Goal: Task Accomplishment & Management: Manage account settings

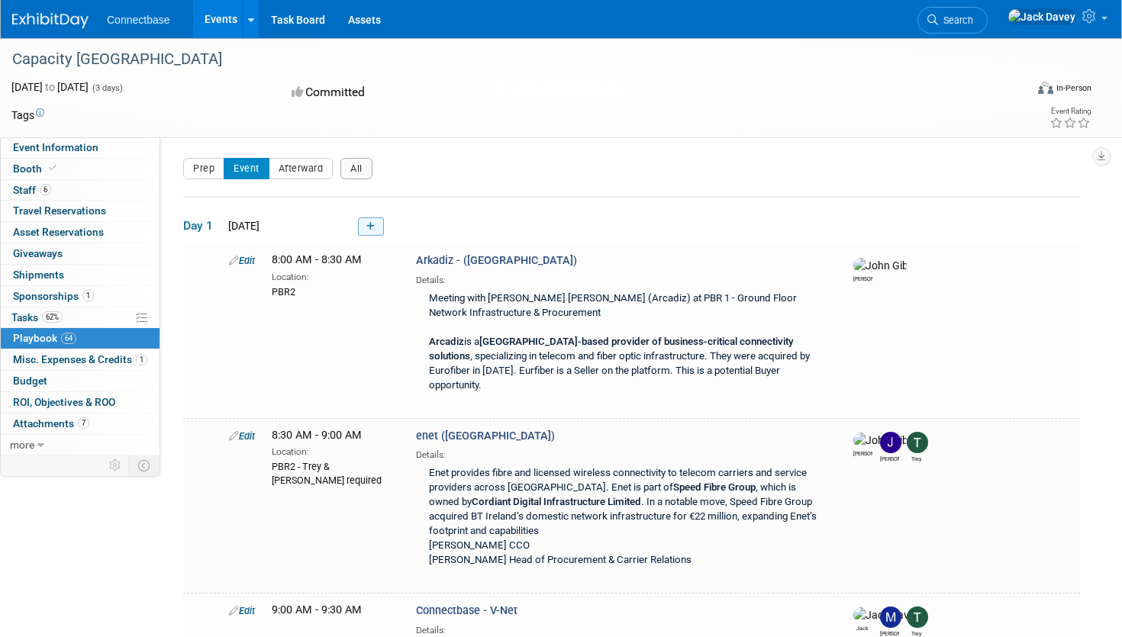
click at [366, 222] on link at bounding box center [371, 226] width 26 height 18
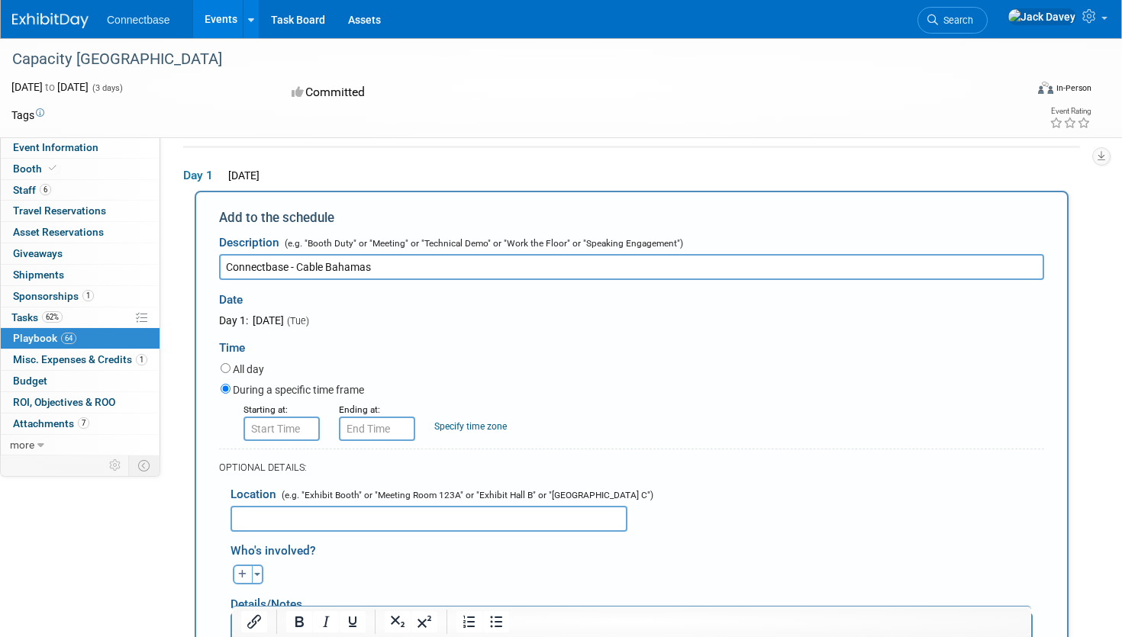
type input "Connectbase - Cable Bahamas"
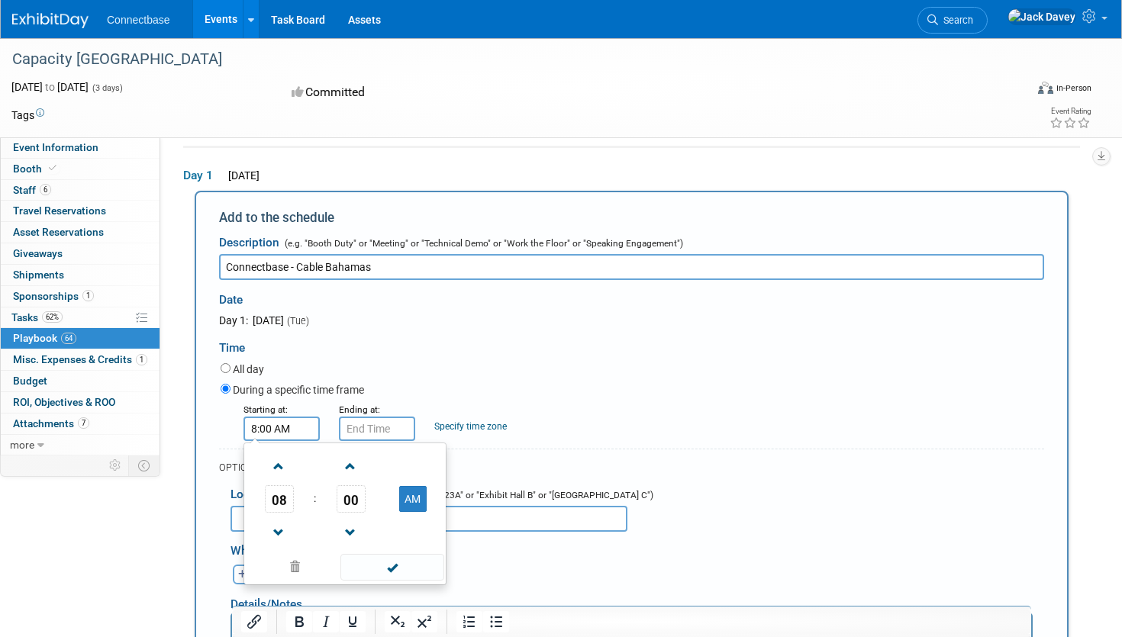
click at [283, 427] on input "8:00 AM" at bounding box center [281, 429] width 76 height 24
click at [290, 501] on span "08" at bounding box center [279, 498] width 29 height 27
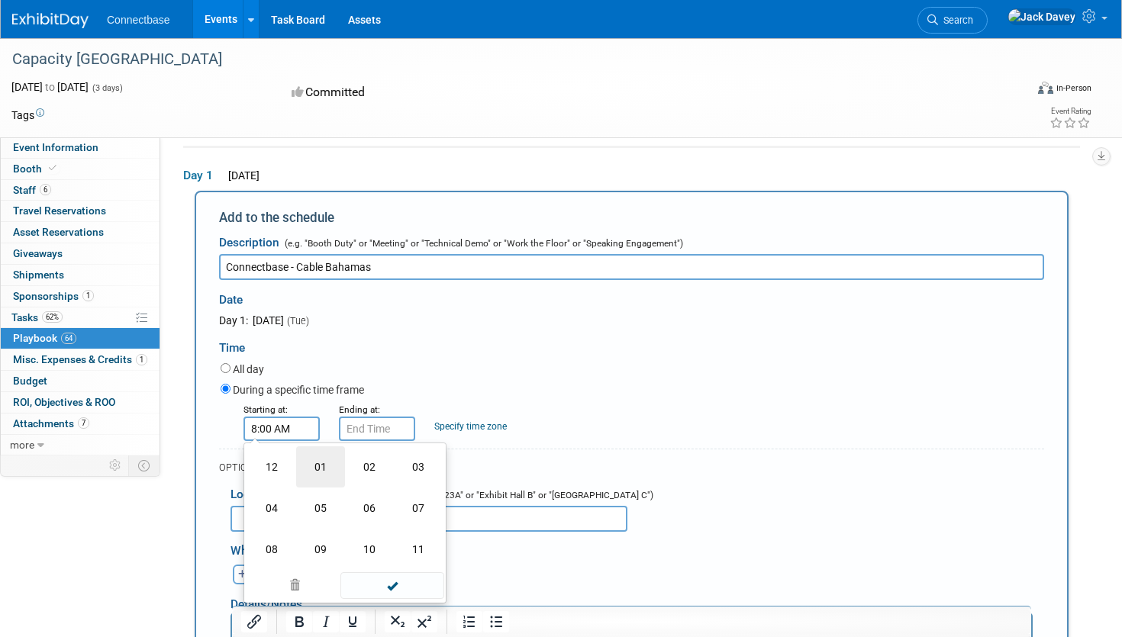
click at [314, 471] on td "01" at bounding box center [320, 466] width 49 height 41
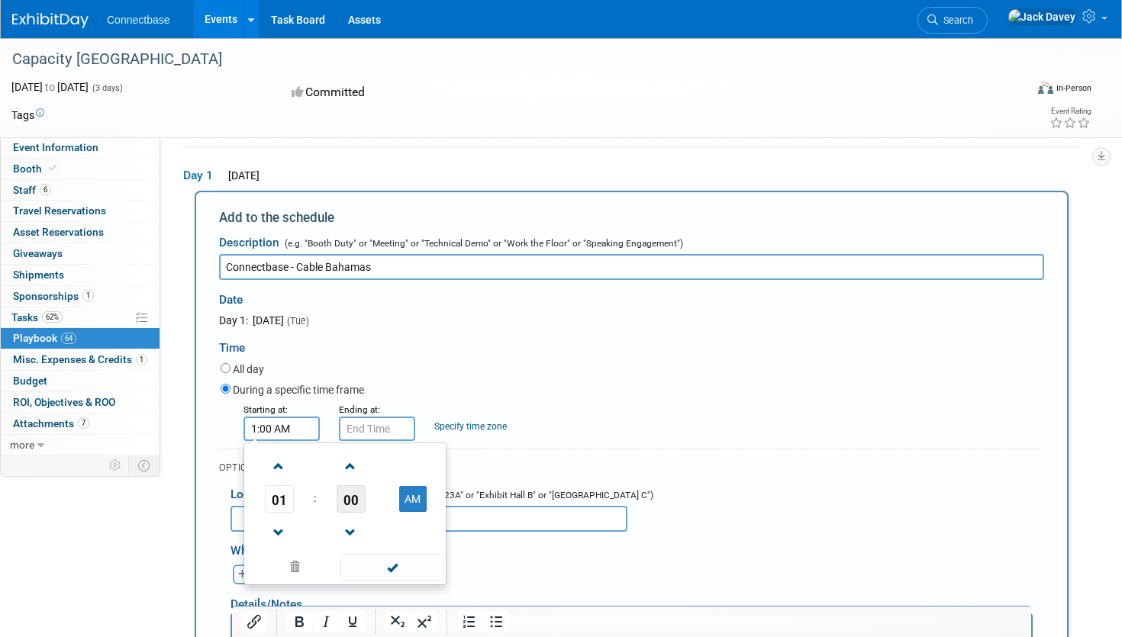
click at [359, 497] on span "00" at bounding box center [351, 498] width 29 height 27
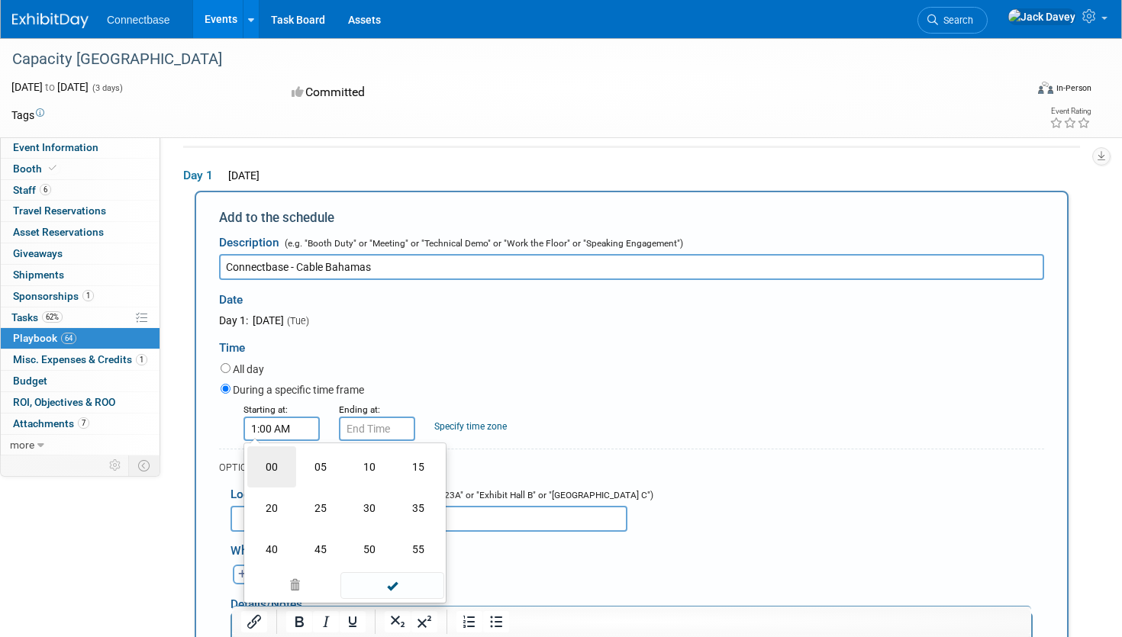
click at [272, 469] on td "00" at bounding box center [271, 466] width 49 height 41
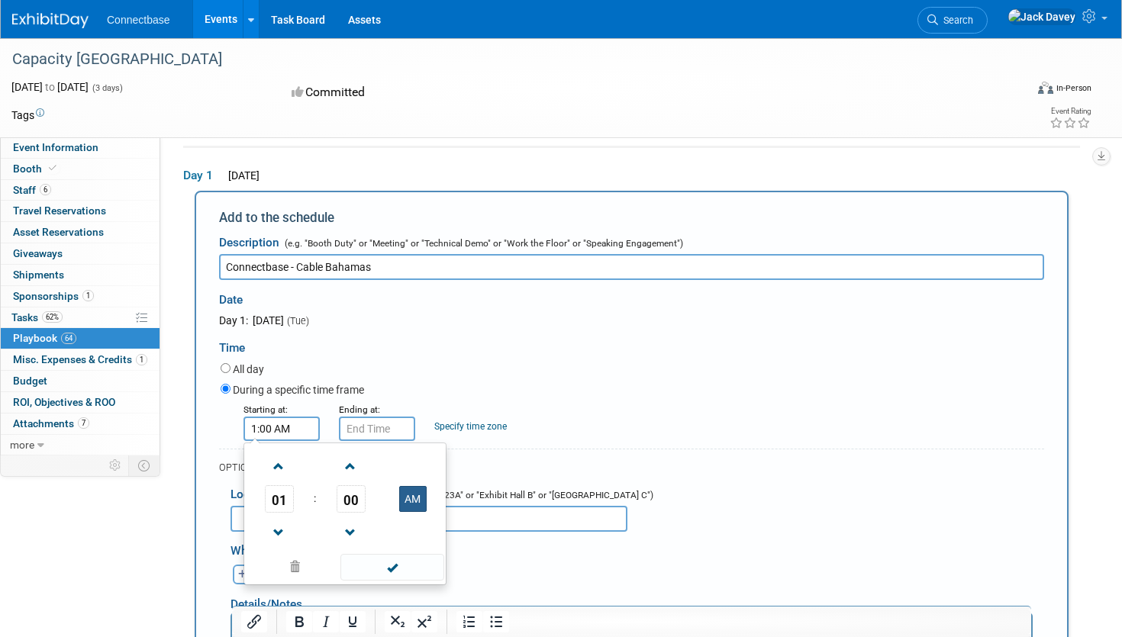
click at [421, 505] on button "AM" at bounding box center [412, 499] width 27 height 26
type input "1:00 PM"
click at [384, 433] on input "1:00 PM" at bounding box center [377, 429] width 76 height 24
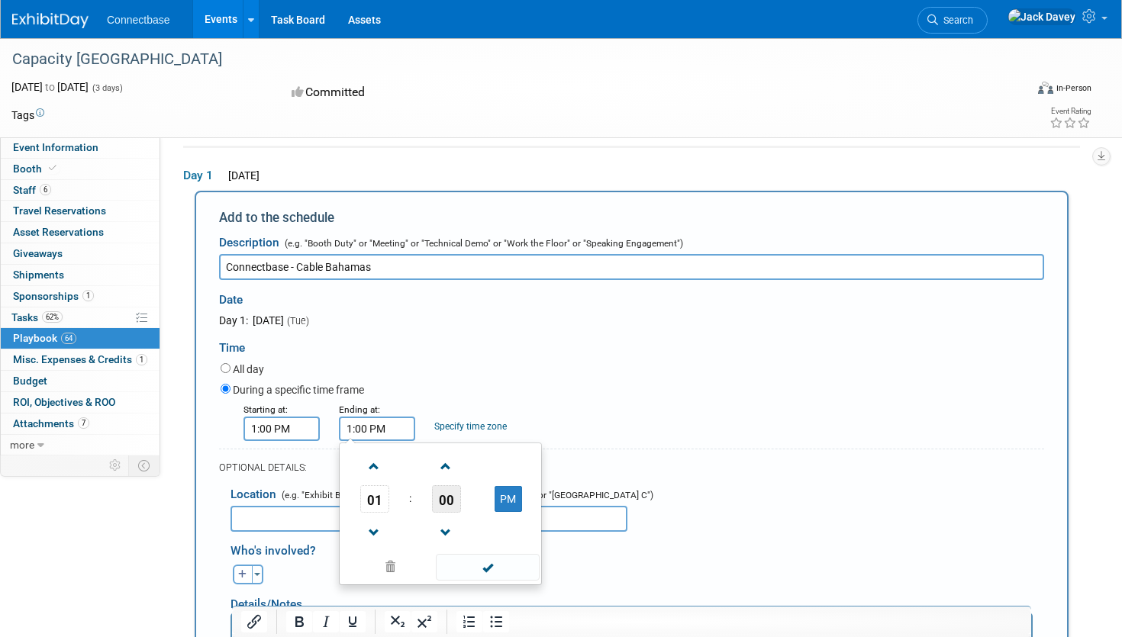
click at [450, 509] on span "00" at bounding box center [446, 498] width 29 height 27
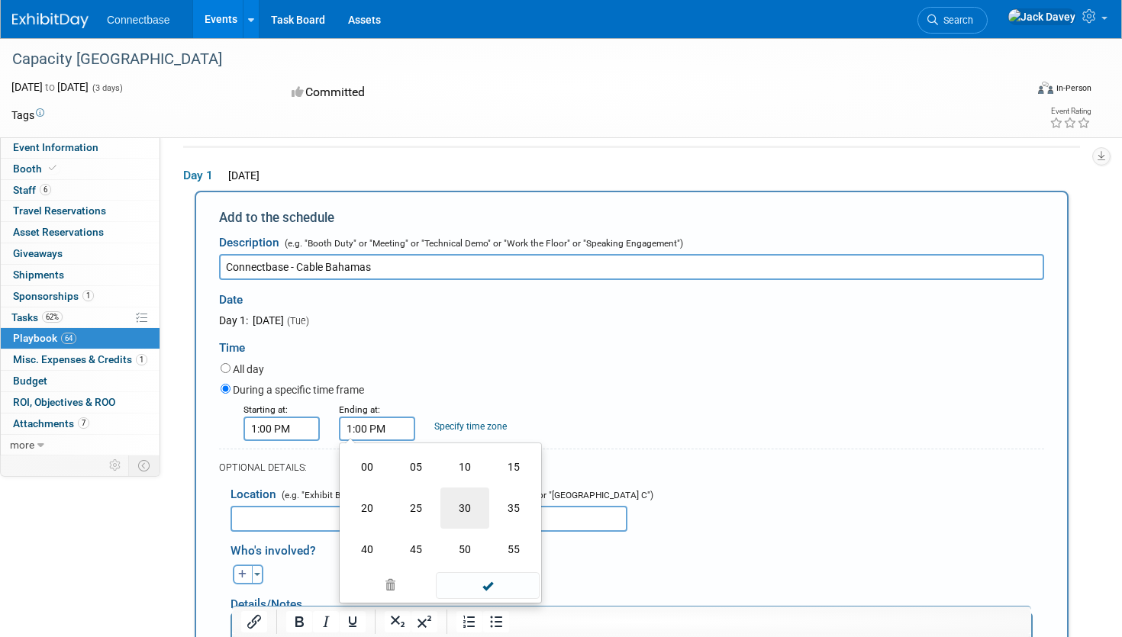
click at [462, 513] on td "30" at bounding box center [464, 508] width 49 height 41
type input "1:30 PM"
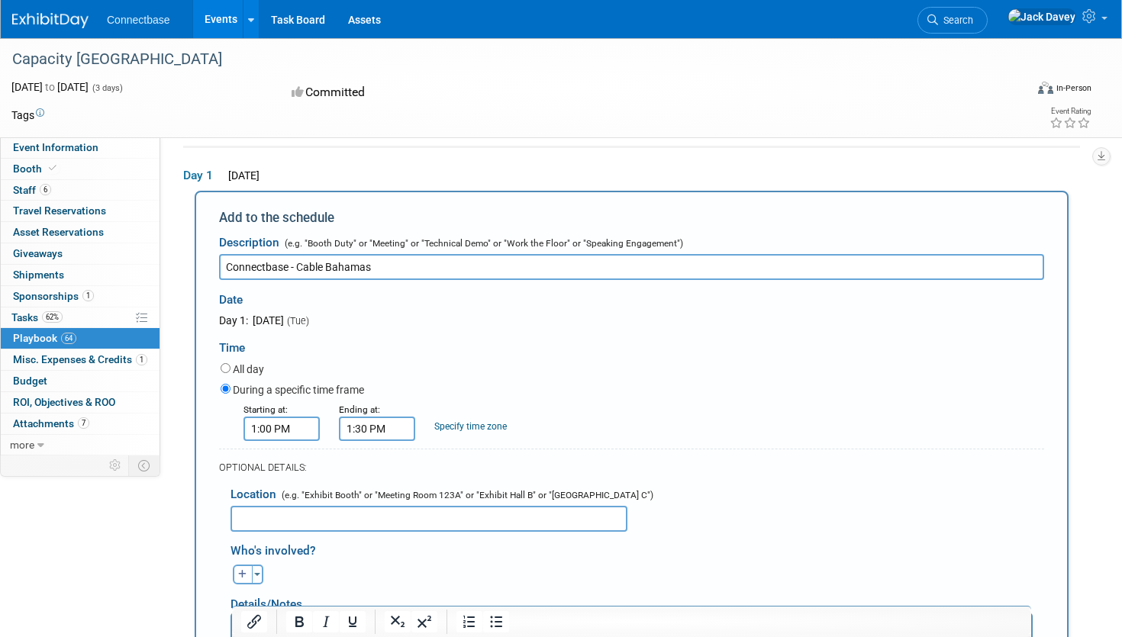
click at [524, 365] on div "All day" at bounding box center [632, 370] width 823 height 21
click at [439, 523] on input "text" at bounding box center [428, 519] width 397 height 26
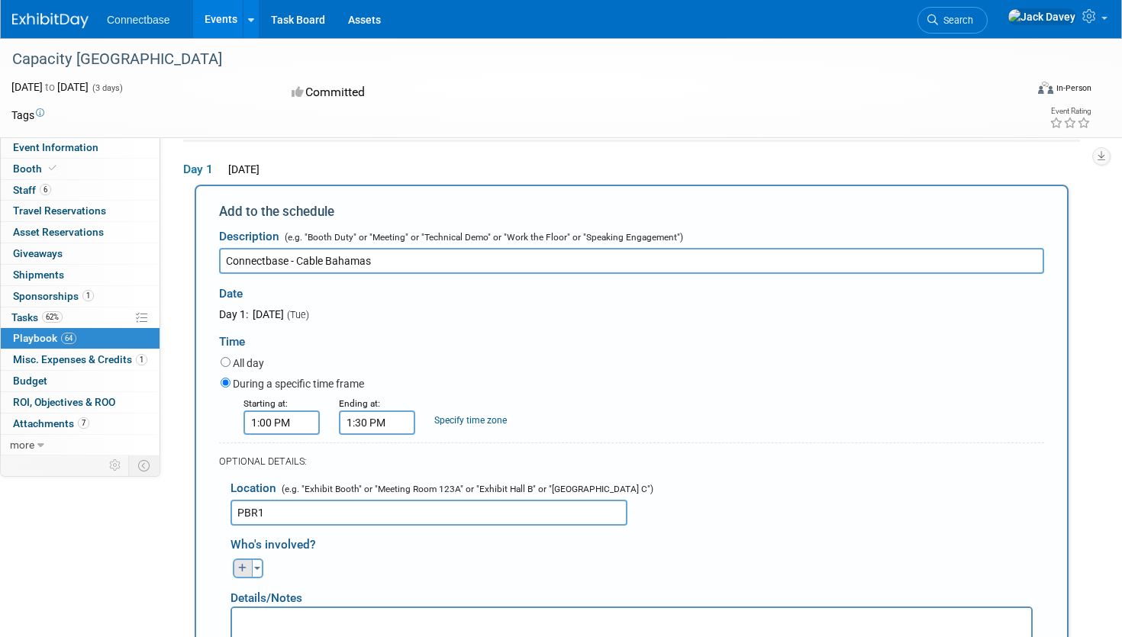
type input "PBR1"
click at [244, 564] on icon "button" at bounding box center [242, 568] width 9 height 9
select select
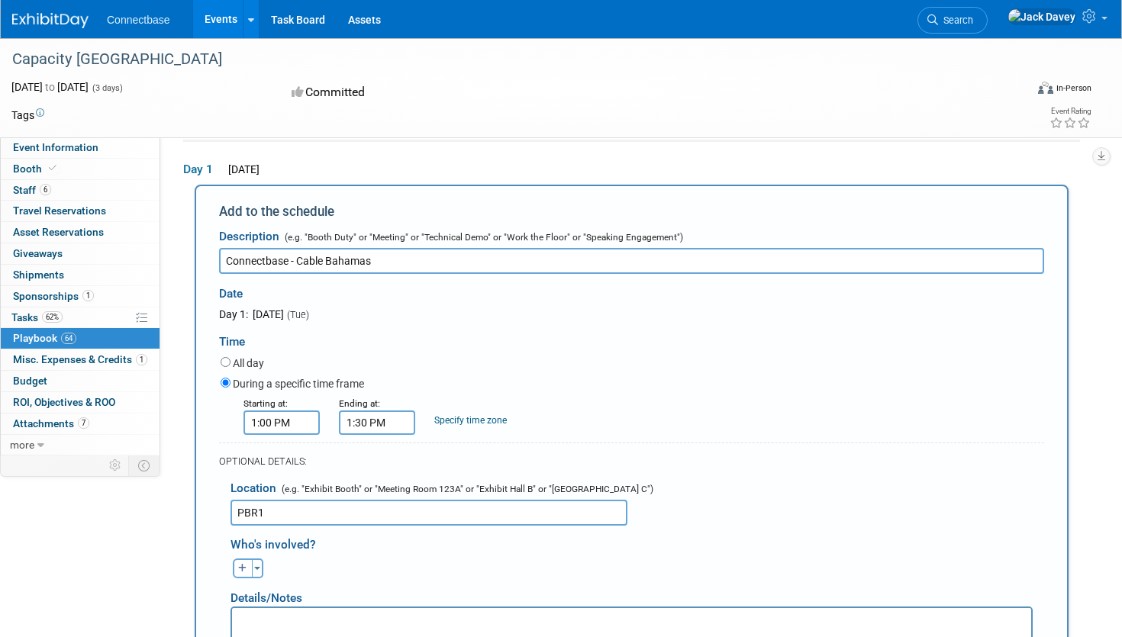
click at [276, 604] on div "Details/Notes" at bounding box center [631, 592] width 802 height 28
click at [250, 565] on button "button" at bounding box center [243, 569] width 20 height 20
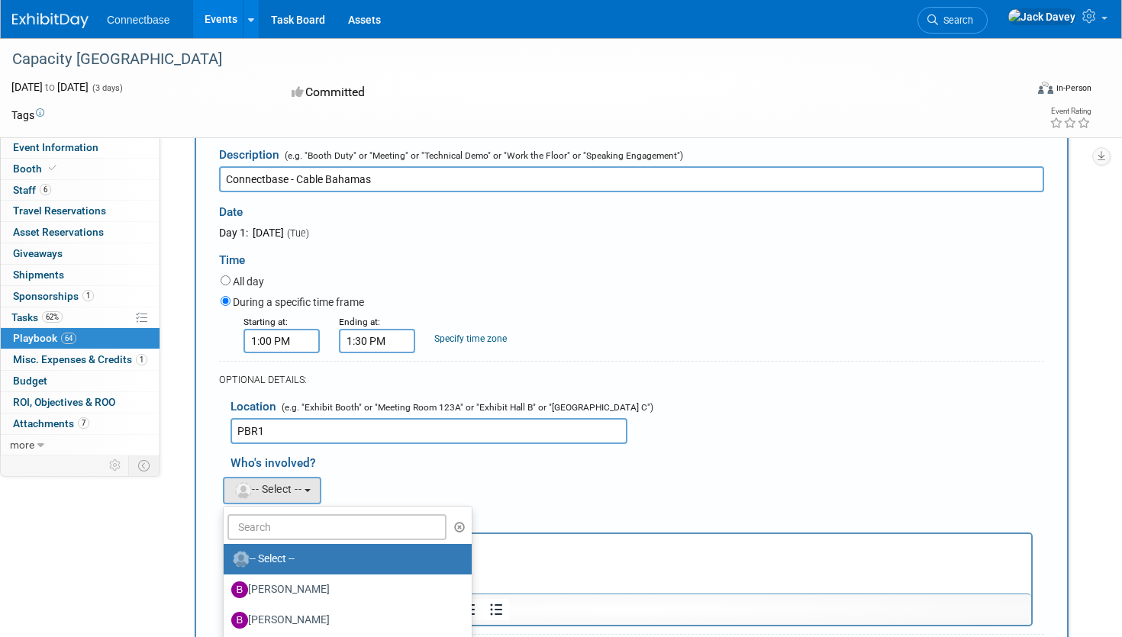
scroll to position [144, 0]
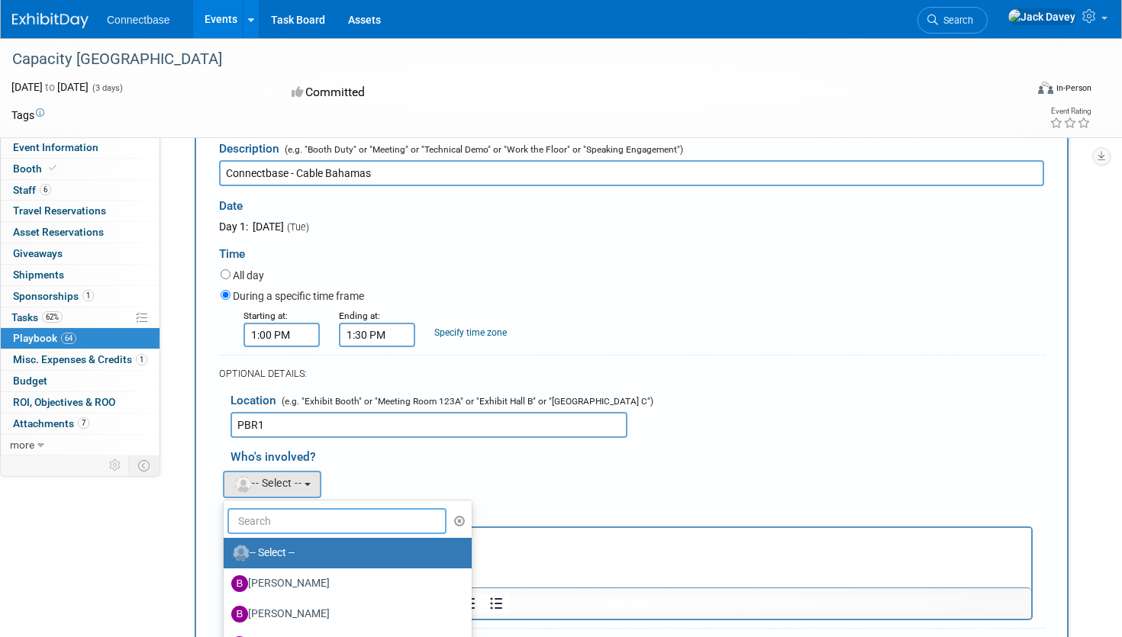
click at [262, 522] on input "text" at bounding box center [336, 521] width 219 height 26
type input "Y"
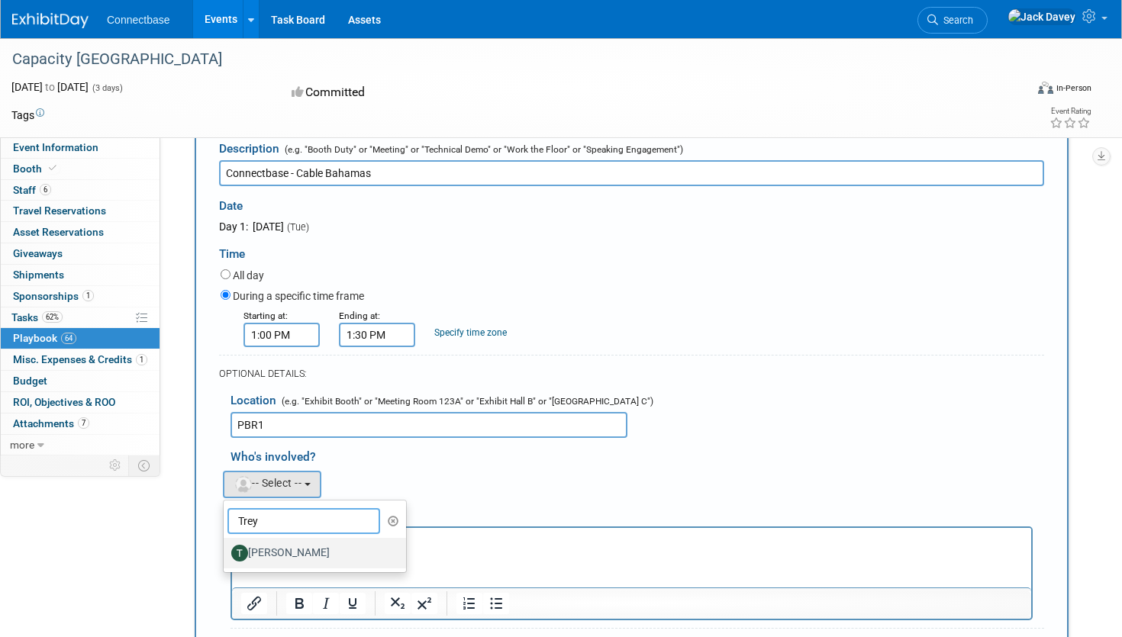
type input "Trey"
click at [272, 550] on label "[PERSON_NAME]" at bounding box center [310, 553] width 159 height 24
click at [226, 550] on input "[PERSON_NAME]" at bounding box center [221, 551] width 10 height 10
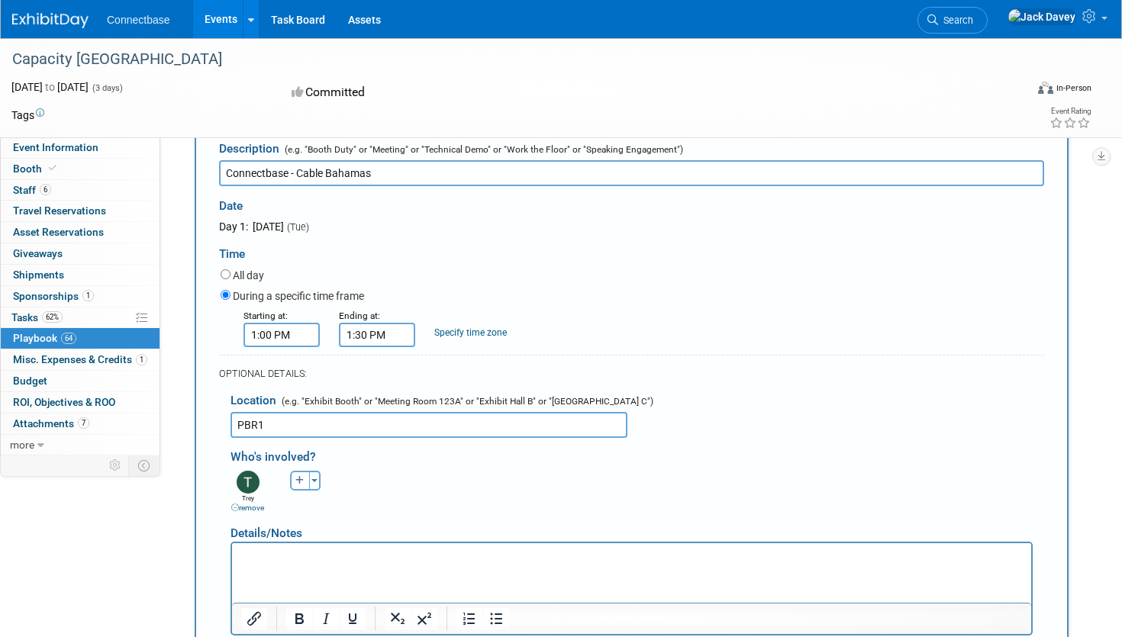
click at [304, 478] on button "button" at bounding box center [300, 481] width 20 height 20
select select
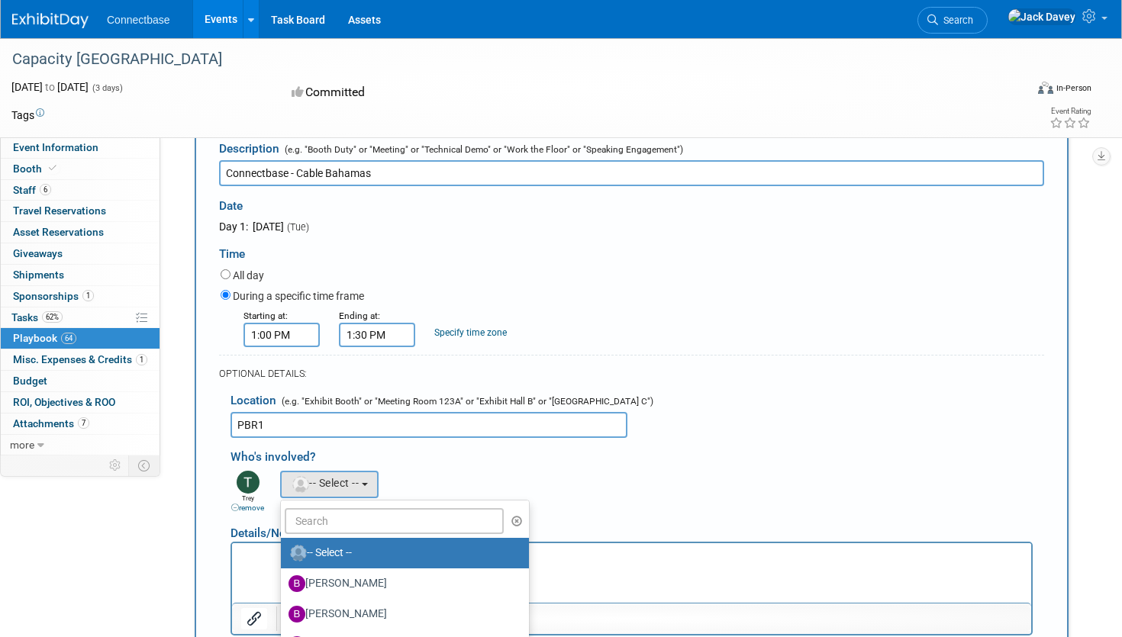
click at [375, 507] on ul "-- Select -- [PERSON_NAME] [PERSON_NAME] [PERSON_NAME] [PERSON_NAME] [PERSON_NA…" at bounding box center [405, 614] width 250 height 229
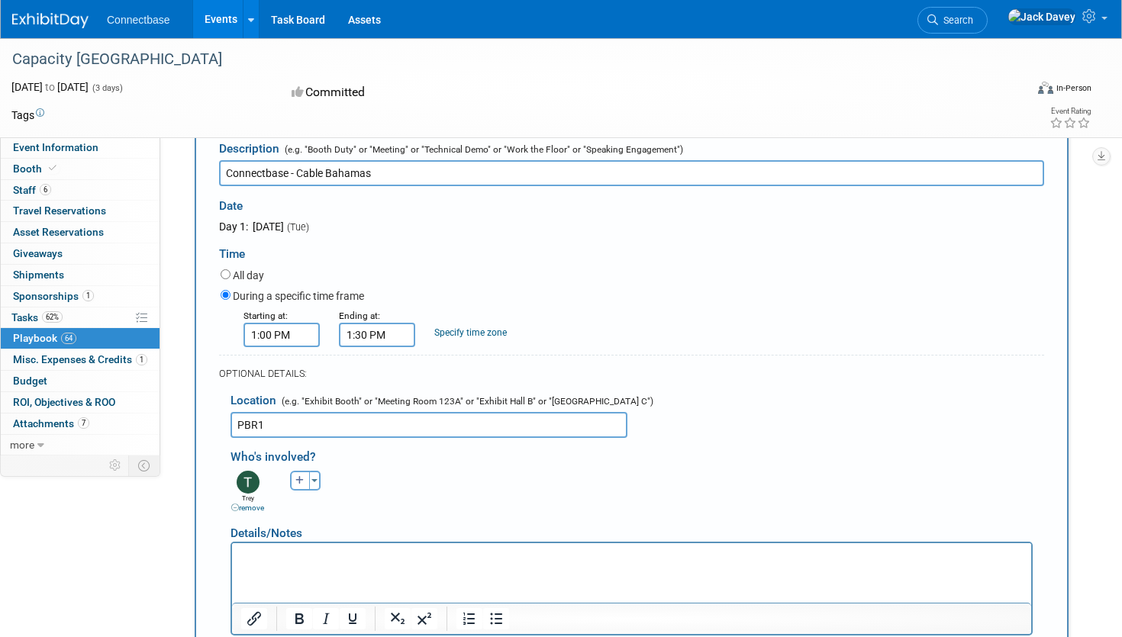
click at [351, 549] on p "Rich Text Area. Press ALT-0 for help." at bounding box center [631, 556] width 781 height 15
click at [293, 482] on button "button" at bounding box center [300, 481] width 20 height 20
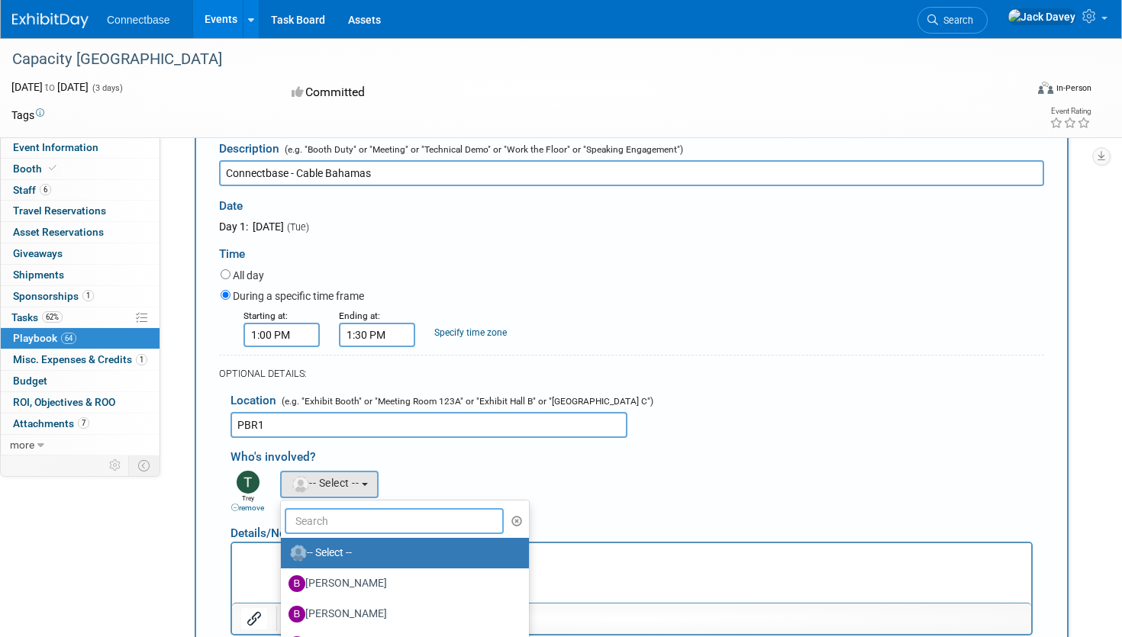
click at [324, 522] on input "text" at bounding box center [394, 521] width 219 height 26
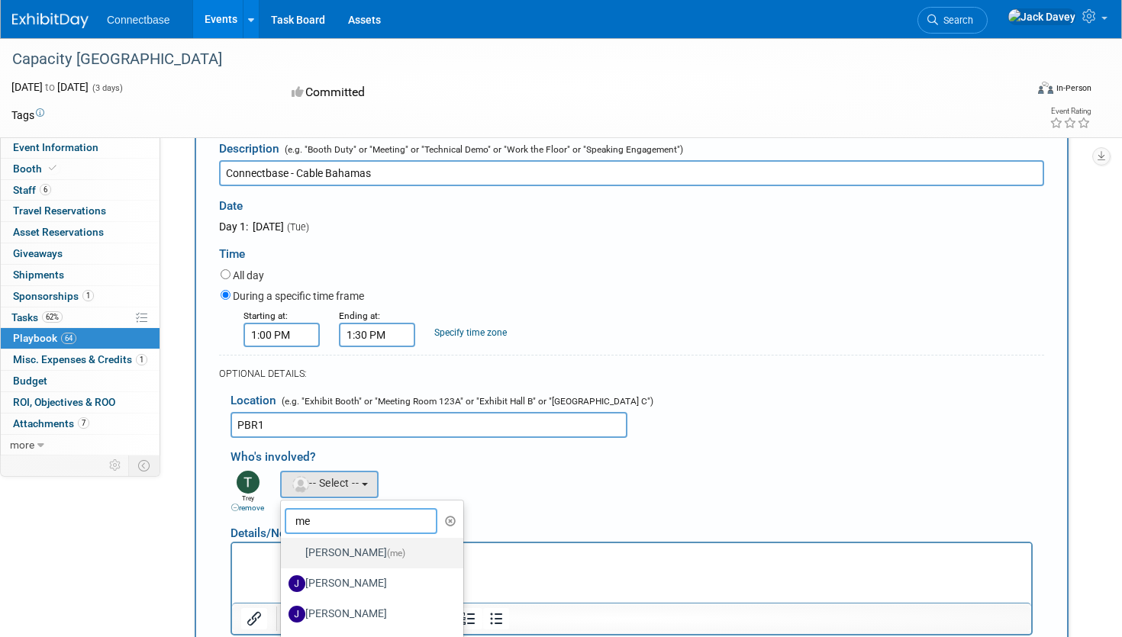
type input "me"
click at [329, 556] on label "[PERSON_NAME] (me)" at bounding box center [367, 553] width 159 height 24
click at [283, 556] on input "[PERSON_NAME] (me)" at bounding box center [278, 551] width 10 height 10
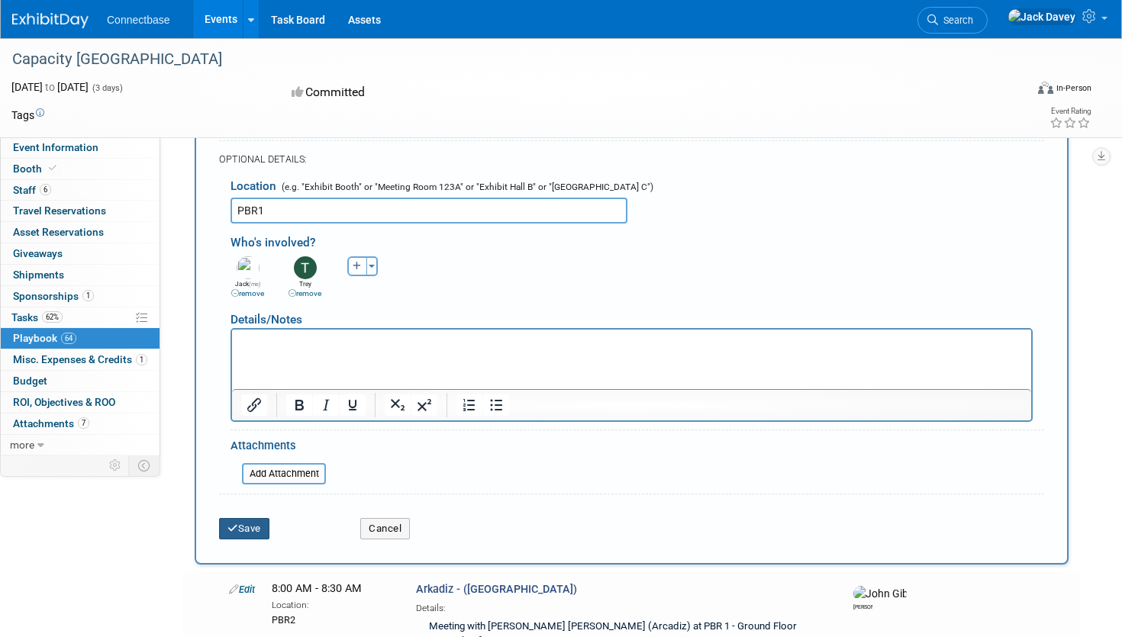
click at [240, 529] on button "Save" at bounding box center [244, 528] width 50 height 21
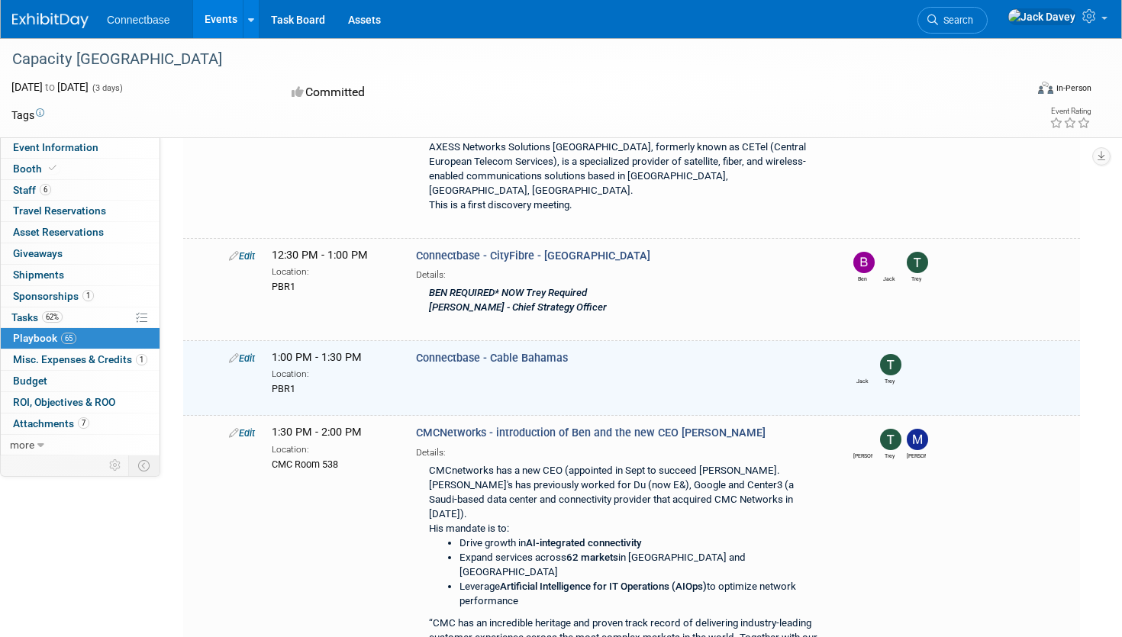
scroll to position [2038, 0]
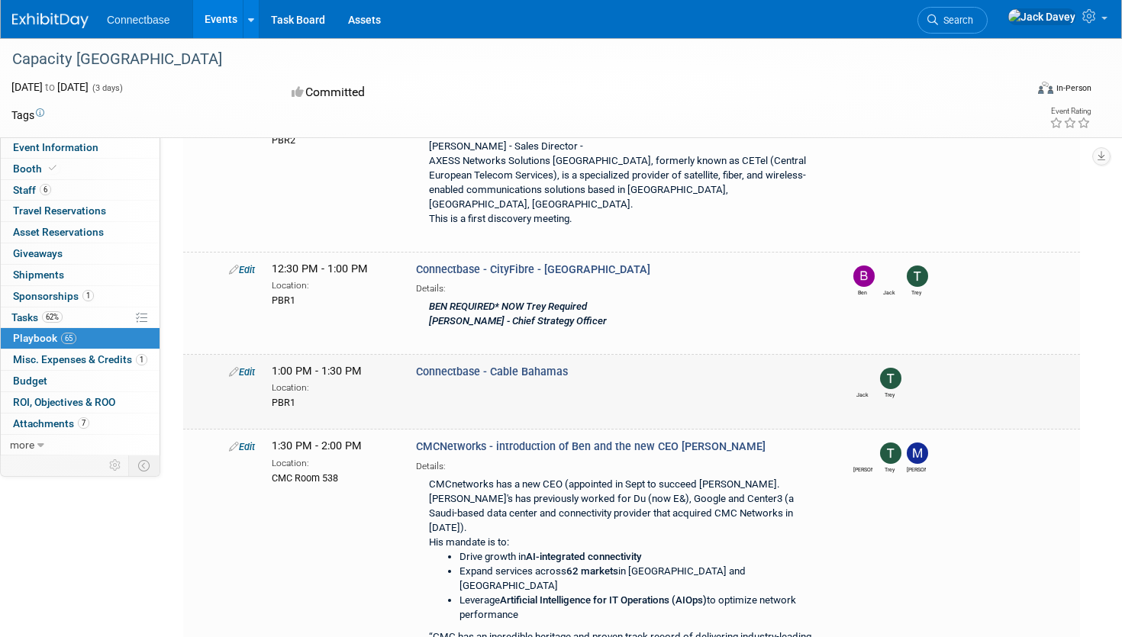
click at [252, 366] on link "Edit" at bounding box center [242, 371] width 26 height 11
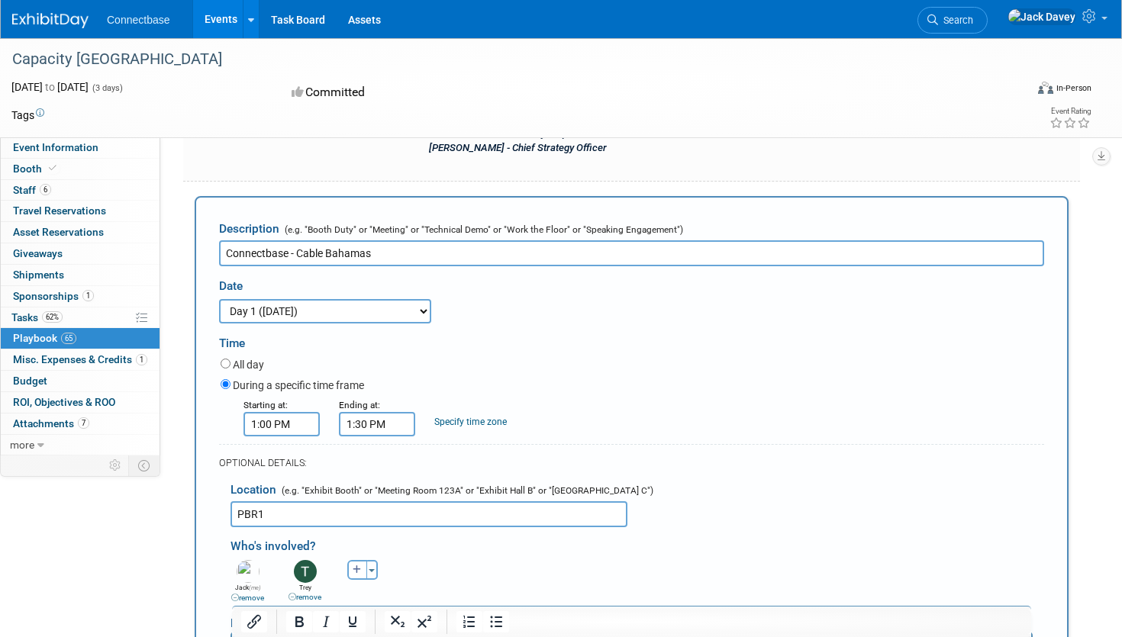
scroll to position [2209, 0]
click at [298, 636] on html at bounding box center [631, 644] width 799 height 21
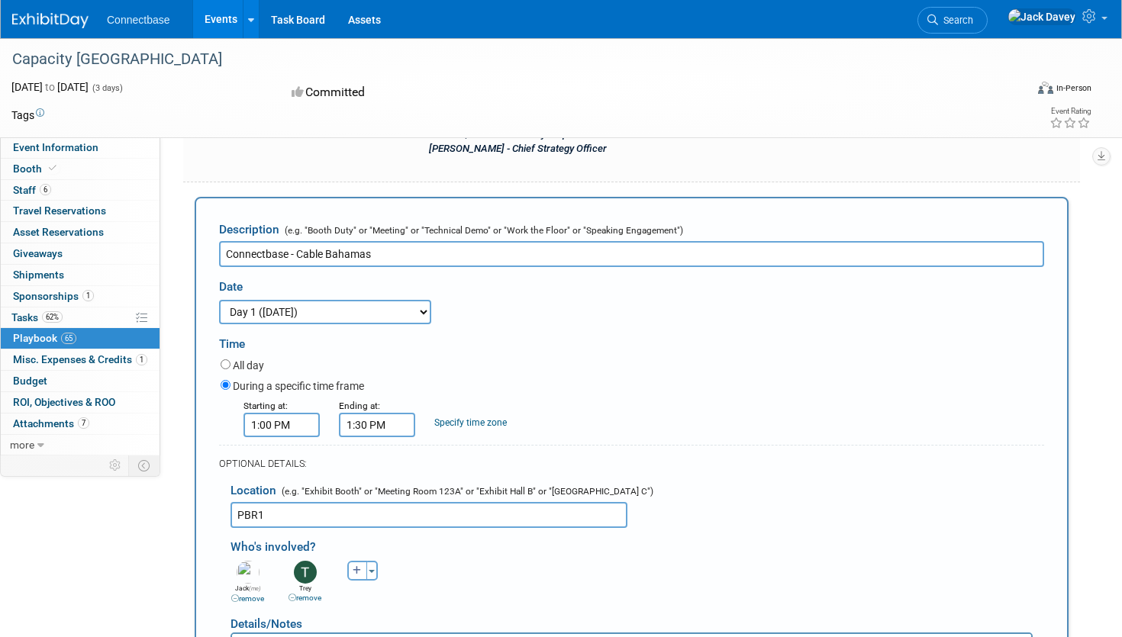
click at [354, 636] on p "[PERSON_NAME] -" at bounding box center [631, 647] width 781 height 15
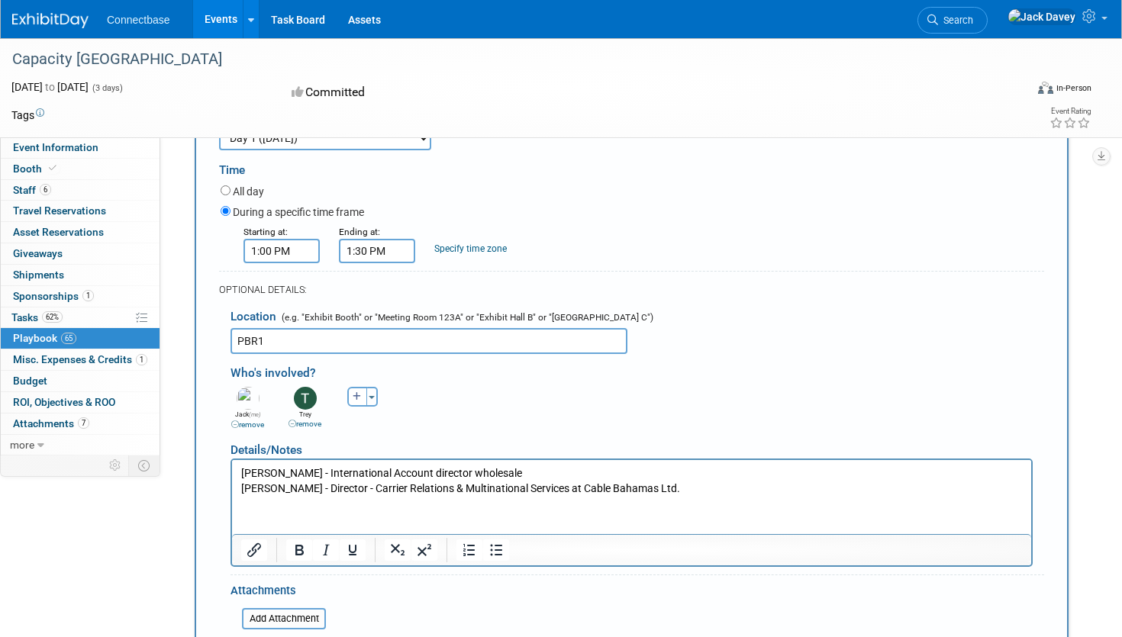
scroll to position [2399, 0]
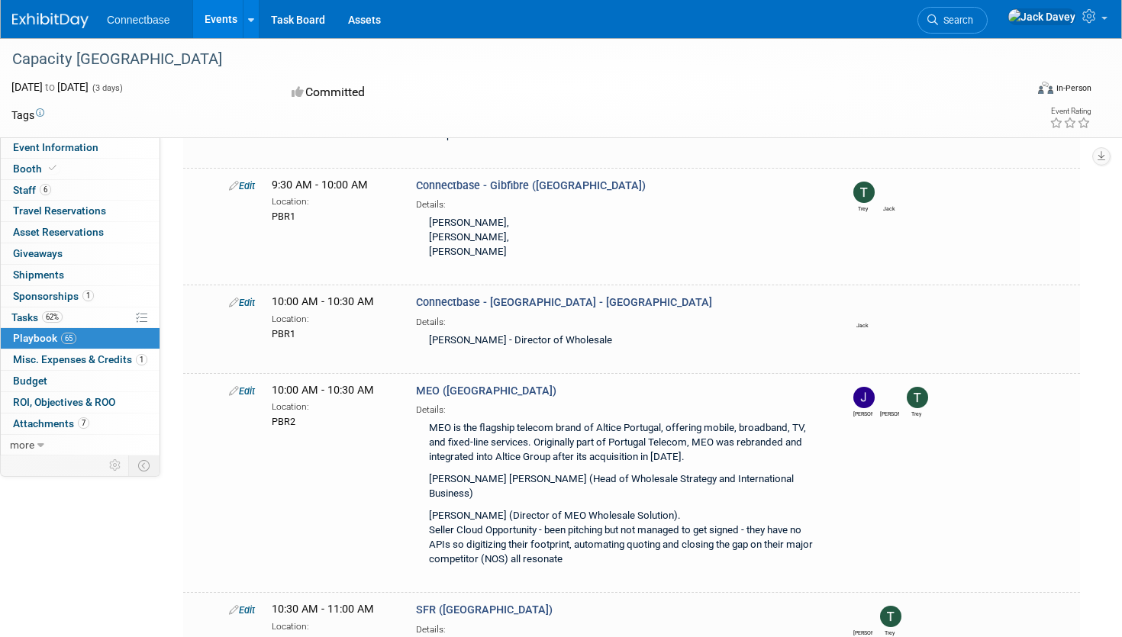
scroll to position [561, 0]
